Goal: Check status

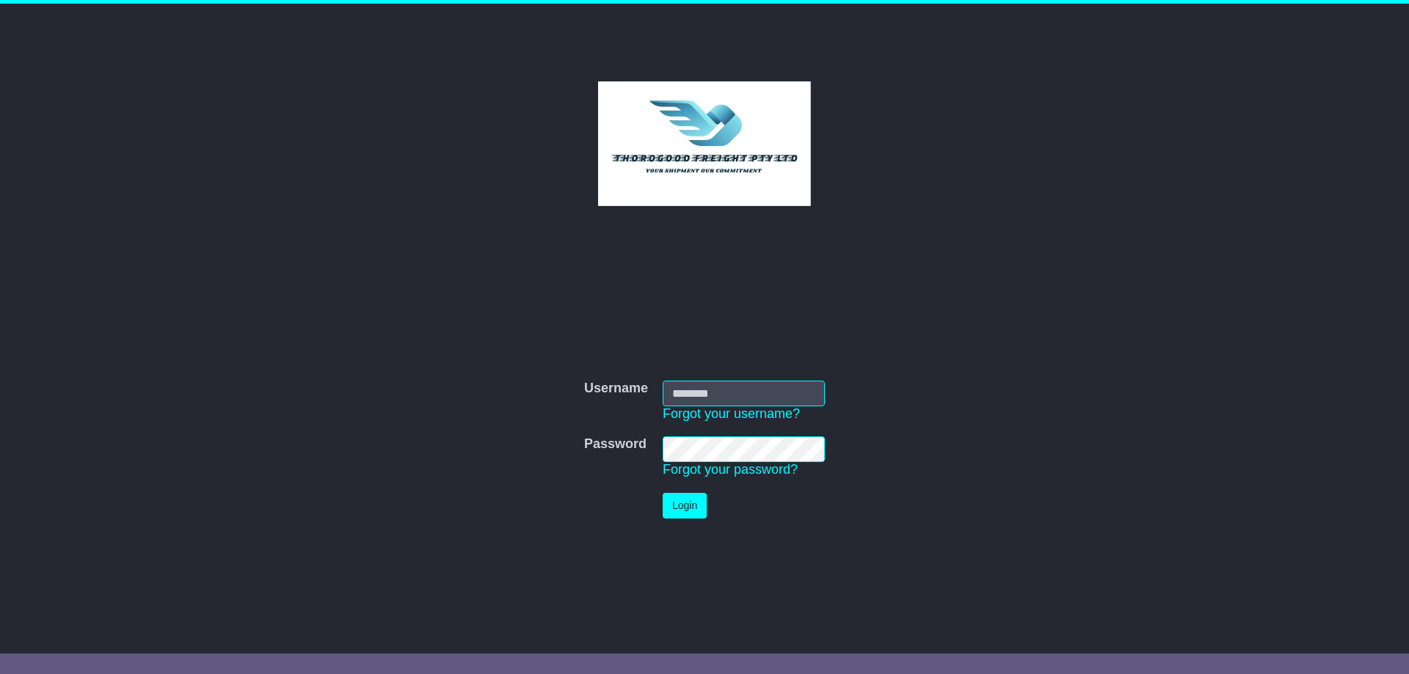
type input "*********"
click at [684, 510] on button "Login" at bounding box center [684, 506] width 44 height 26
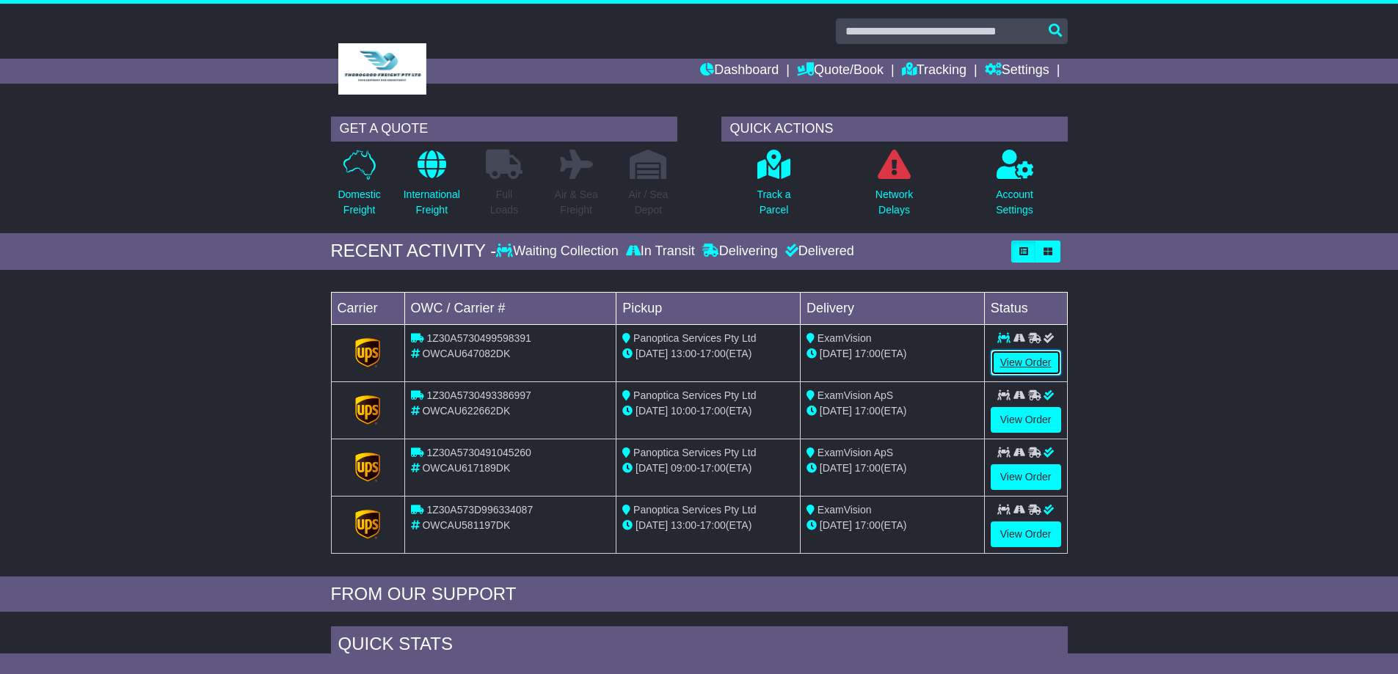
click at [1009, 362] on link "View Order" at bounding box center [1025, 363] width 70 height 26
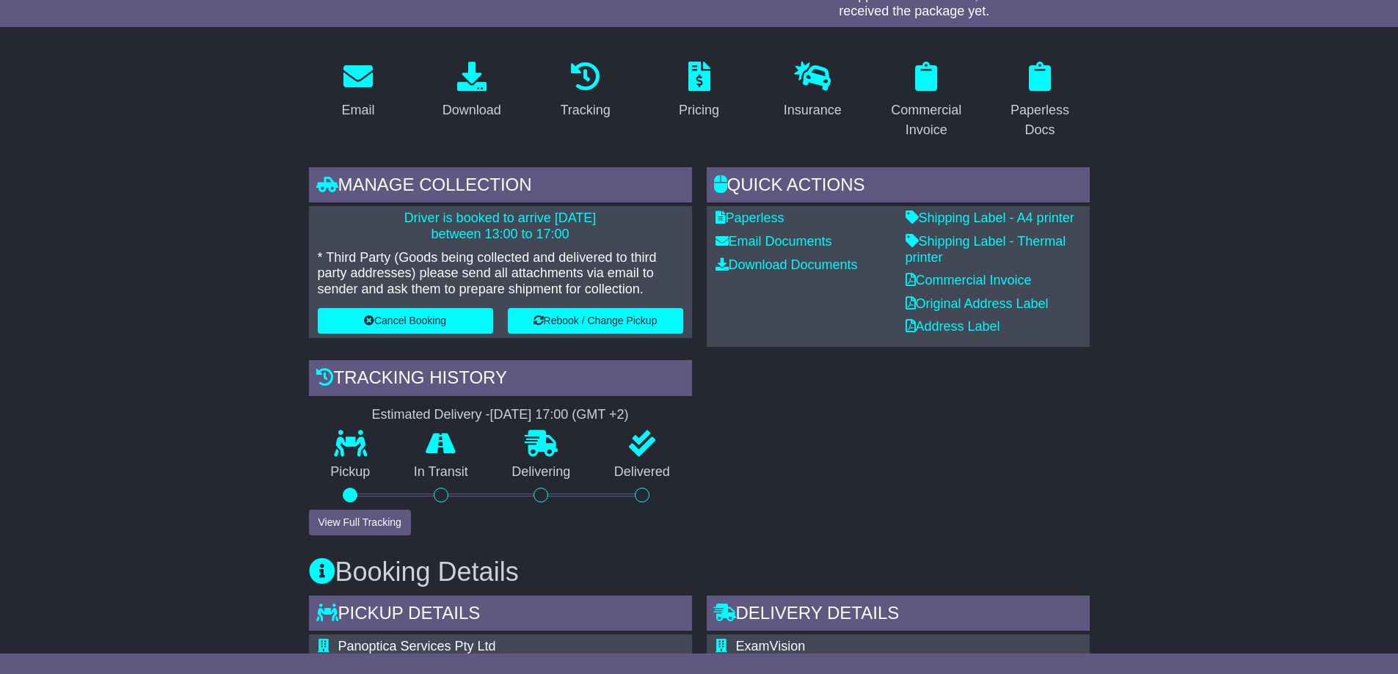
scroll to position [293, 0]
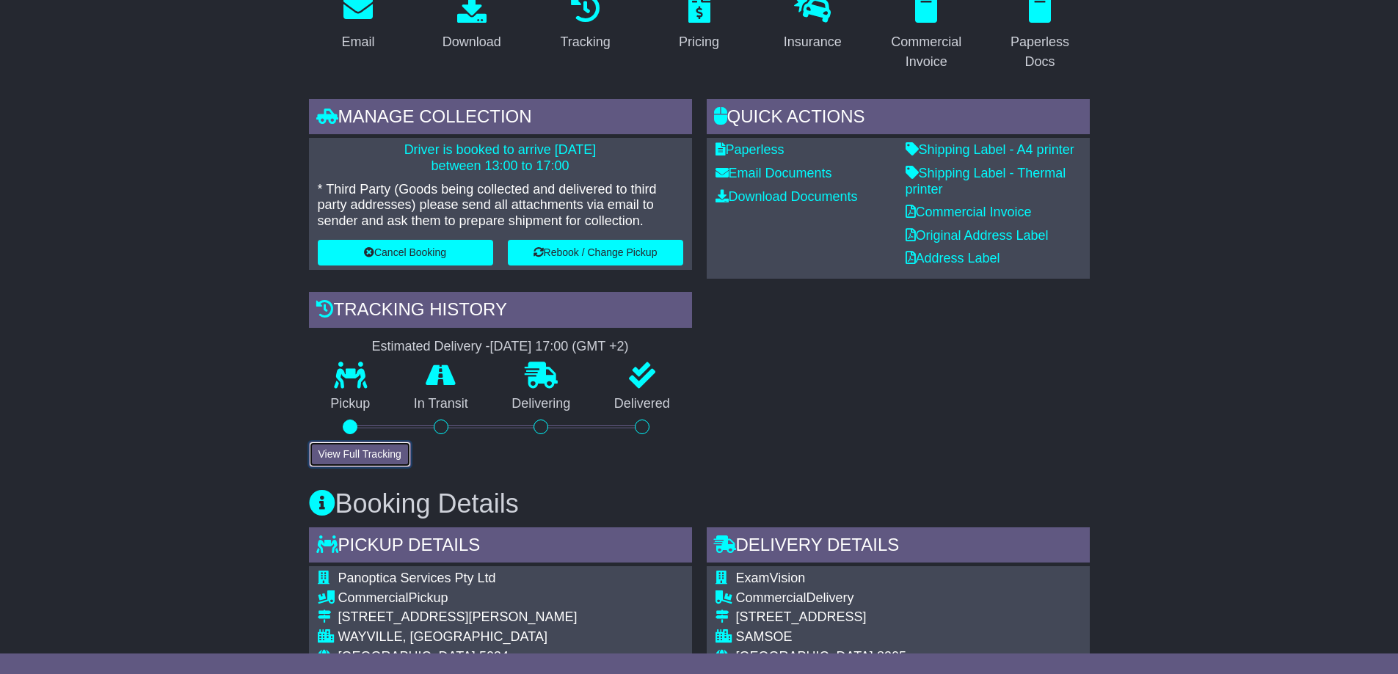
click at [348, 456] on button "View Full Tracking" at bounding box center [360, 455] width 102 height 26
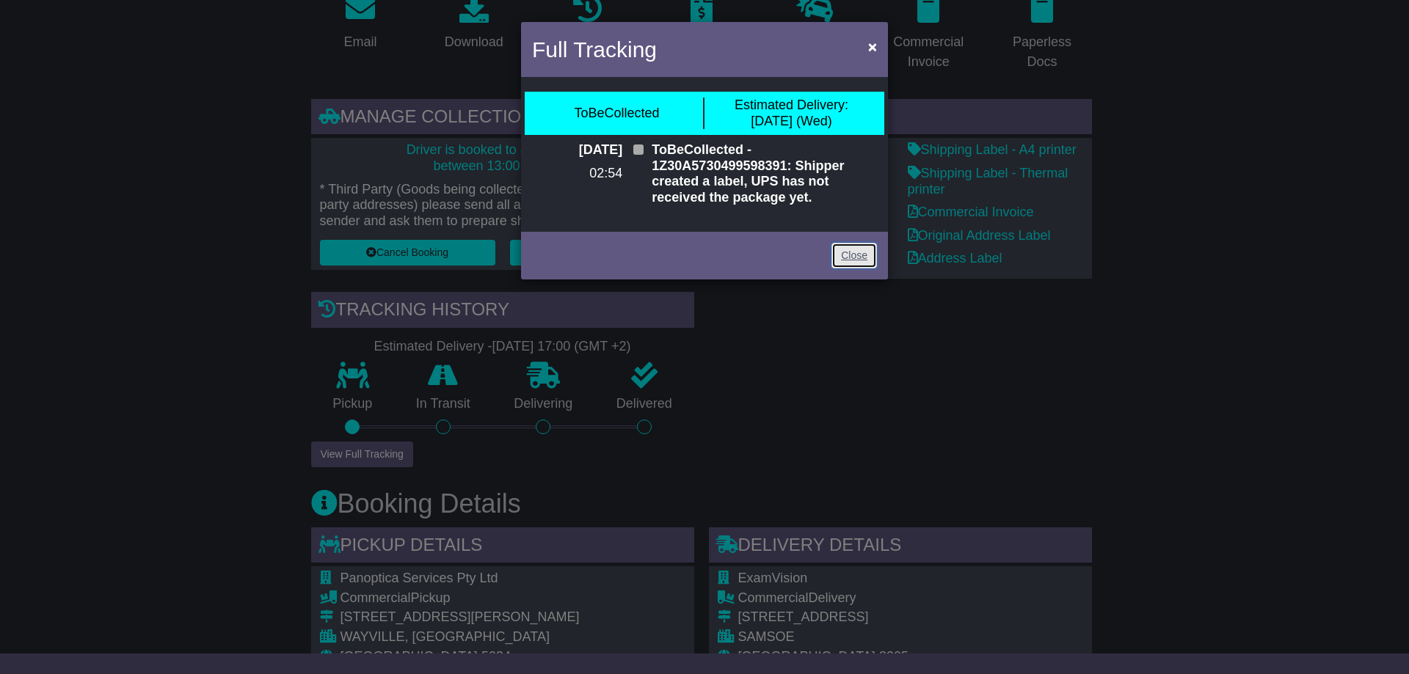
click at [858, 255] on link "Close" at bounding box center [853, 256] width 45 height 26
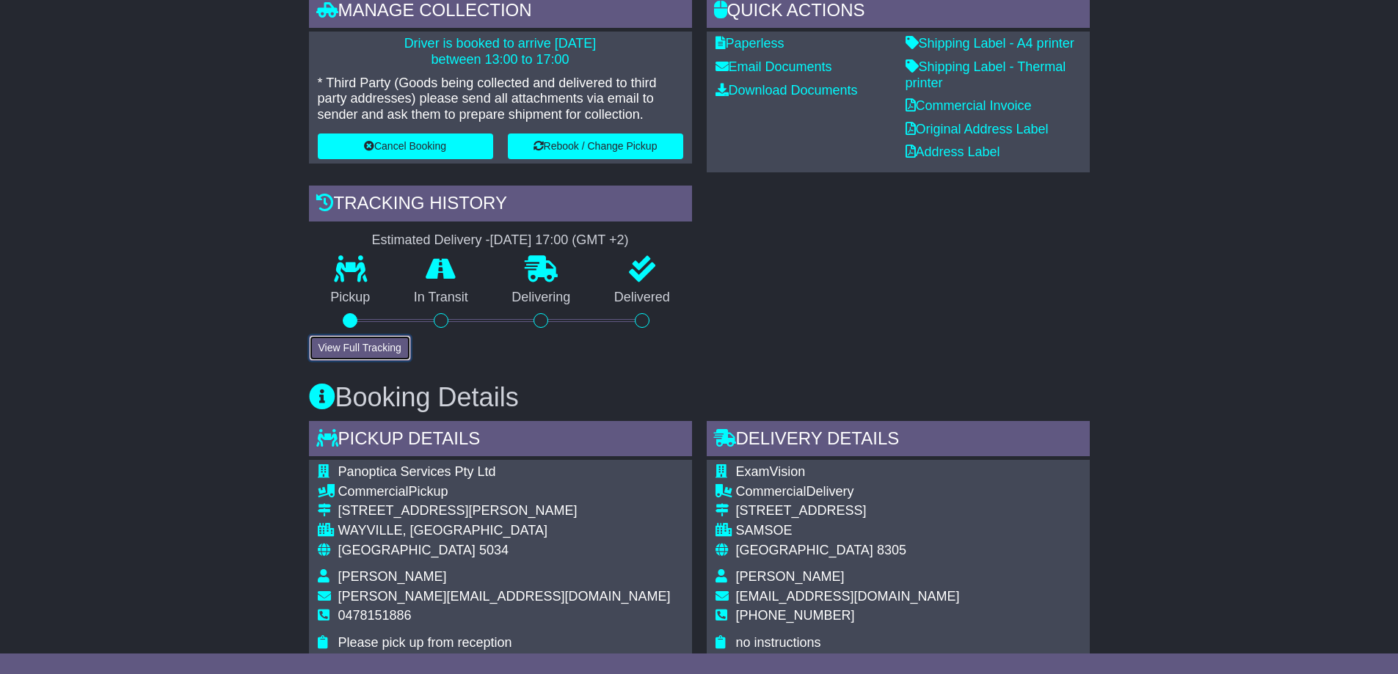
scroll to position [261, 0]
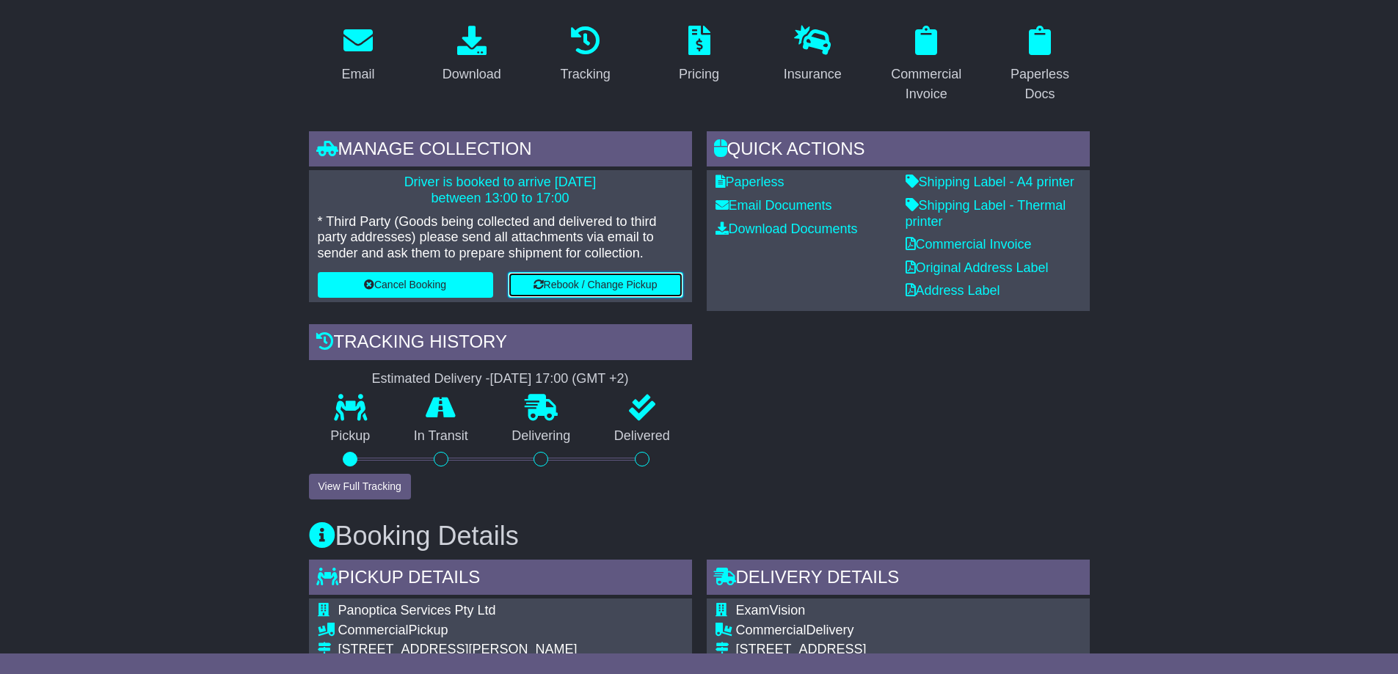
click at [565, 285] on button "Rebook / Change Pickup" at bounding box center [595, 285] width 175 height 26
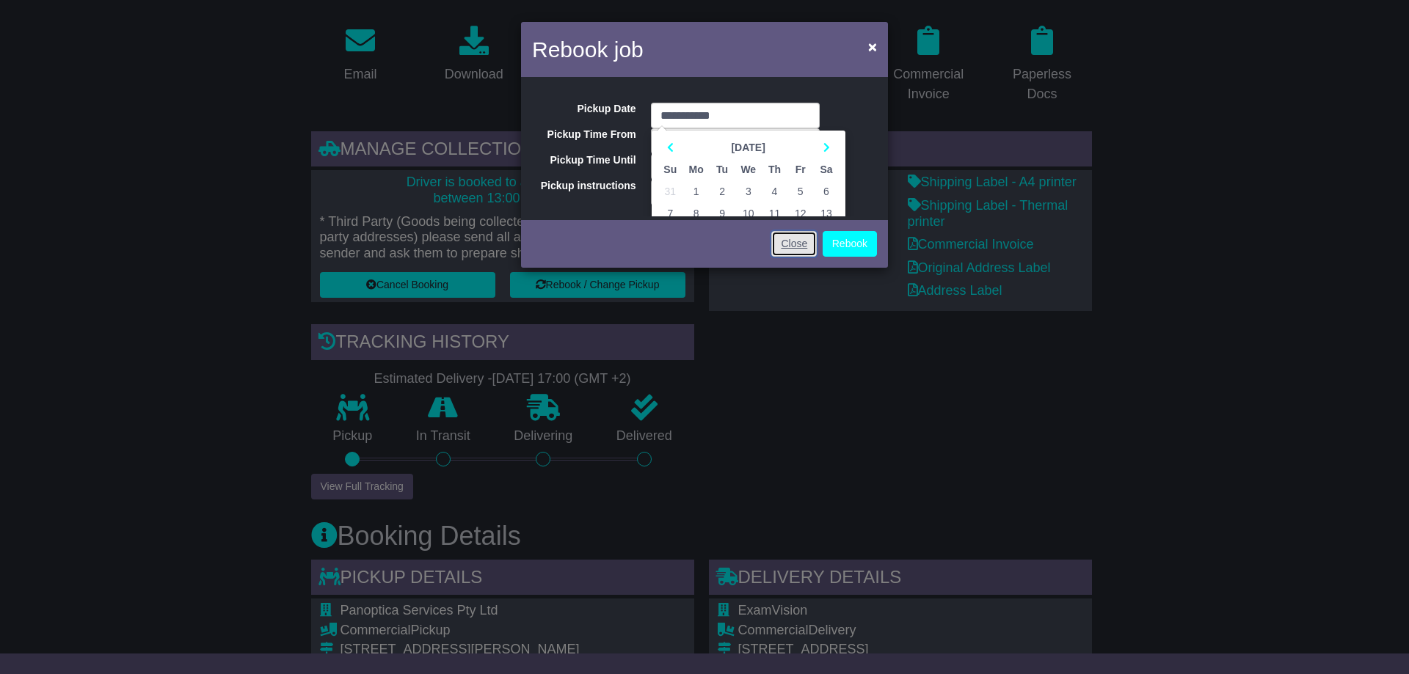
click at [787, 246] on link "Close" at bounding box center [793, 244] width 45 height 26
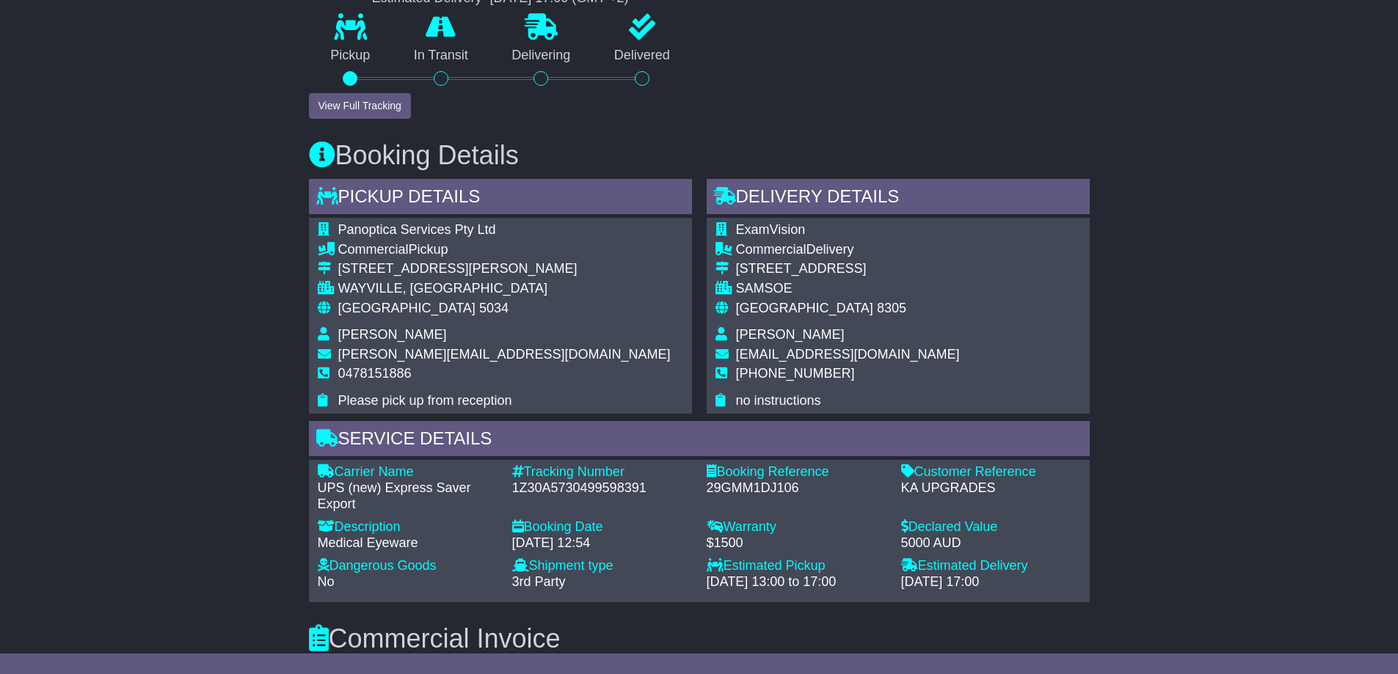
scroll to position [652, 0]
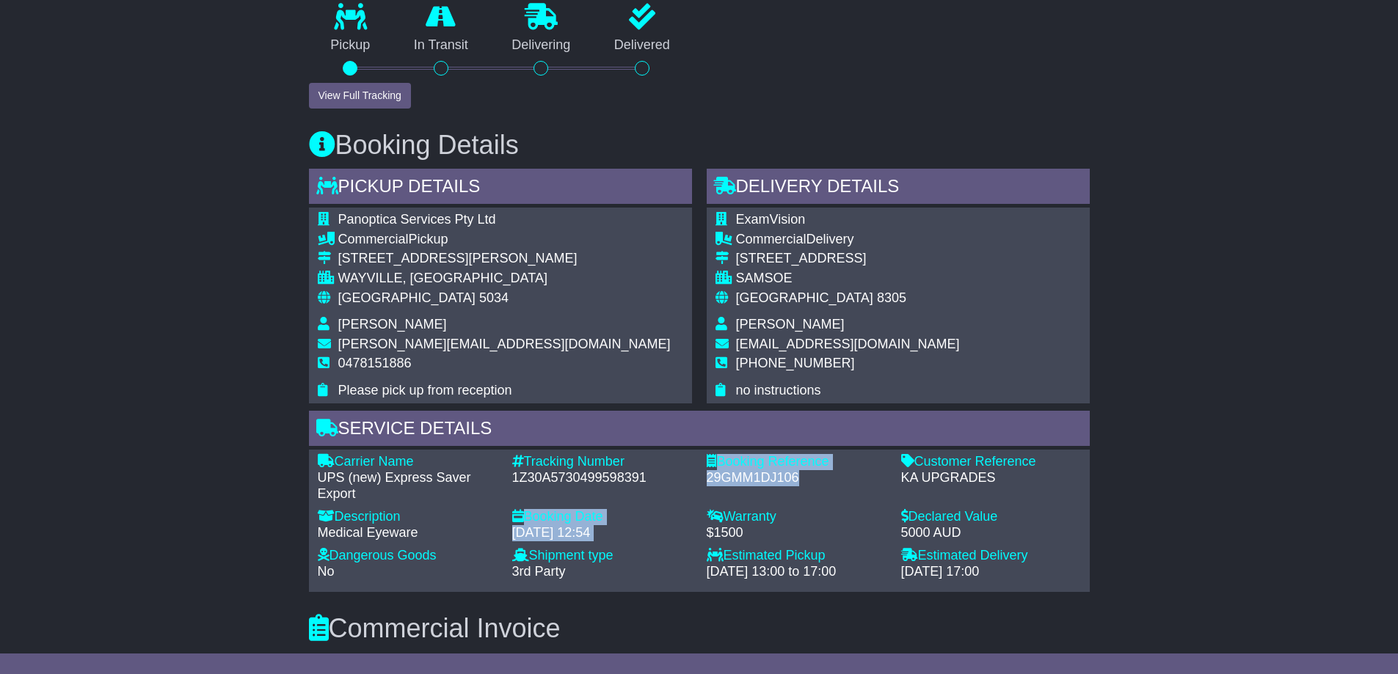
drag, startPoint x: 806, startPoint y: 478, endPoint x: 697, endPoint y: 480, distance: 109.3
click at [697, 480] on div "Carrier Name - UPS (new) Express Saver Export Description - Medical Eyeware Tra…" at bounding box center [699, 520] width 778 height 133
click at [697, 480] on div "Tracking Number - 1Z30A5730499598391" at bounding box center [602, 478] width 194 height 48
click at [852, 513] on div "Warranty" at bounding box center [796, 517] width 180 height 16
drag, startPoint x: 817, startPoint y: 474, endPoint x: 704, endPoint y: 478, distance: 113.1
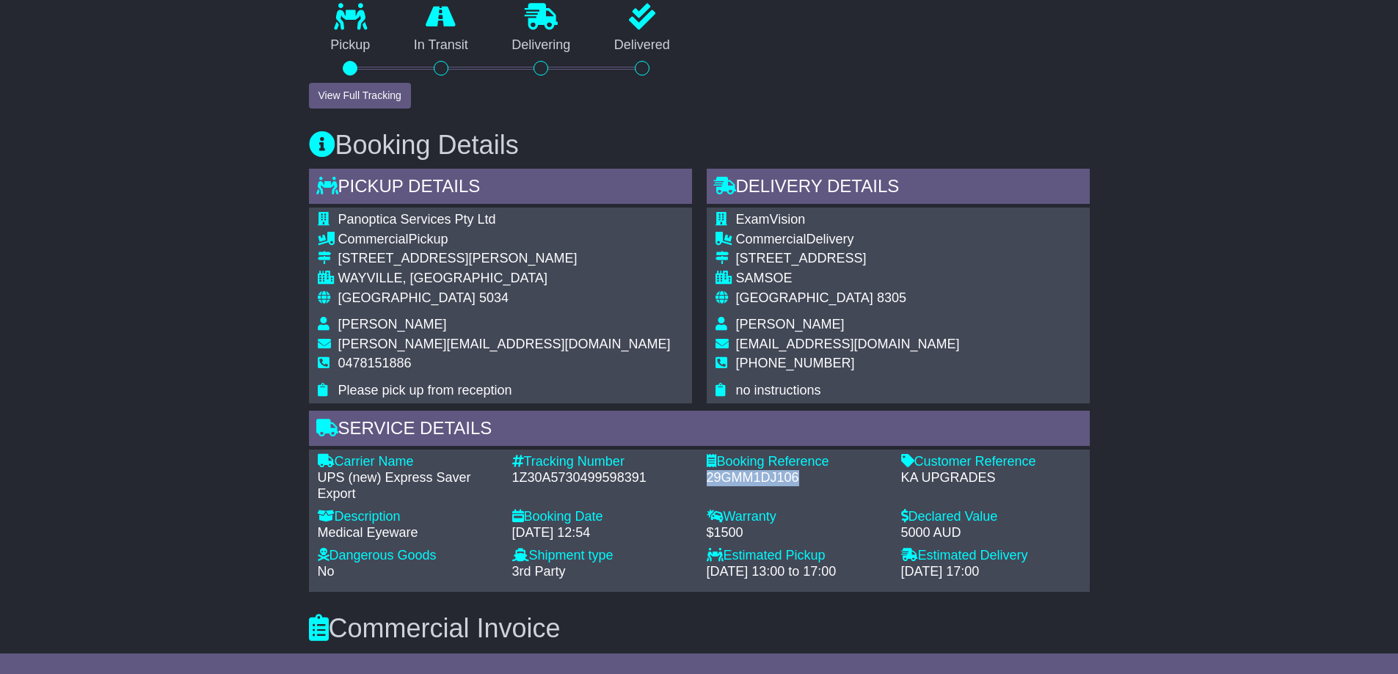
click at [704, 478] on div "Booking Reference - 29GMM1DJ106" at bounding box center [796, 478] width 194 height 48
copy div "29GMM1DJ106"
